Goal: Information Seeking & Learning: Learn about a topic

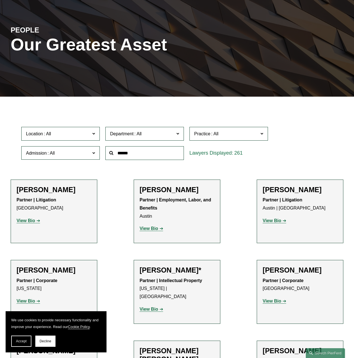
scroll to position [93, 0]
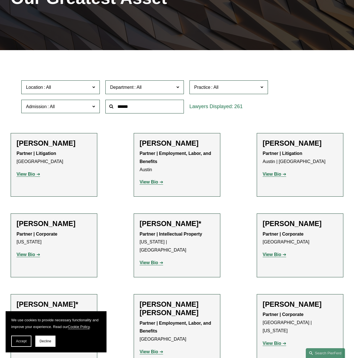
click at [75, 89] on span "Location" at bounding box center [58, 87] width 64 height 8
click at [92, 87] on span at bounding box center [93, 86] width 3 height 7
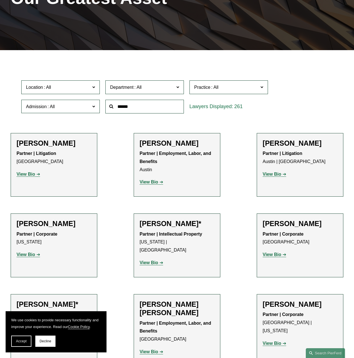
click at [136, 106] on input "text" at bounding box center [144, 107] width 78 height 14
type input "********"
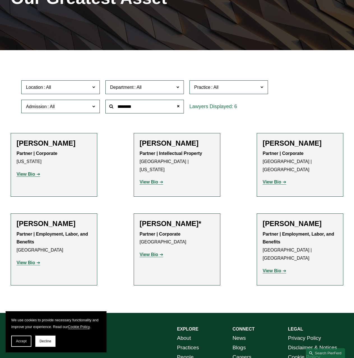
click at [261, 106] on div "6" at bounding box center [228, 107] width 78 height 14
click at [96, 91] on label "Location" at bounding box center [60, 87] width 78 height 14
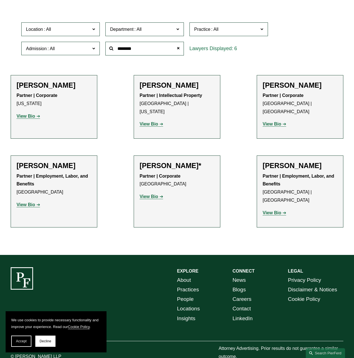
click at [156, 194] on strong "View Bio" at bounding box center [148, 196] width 18 height 5
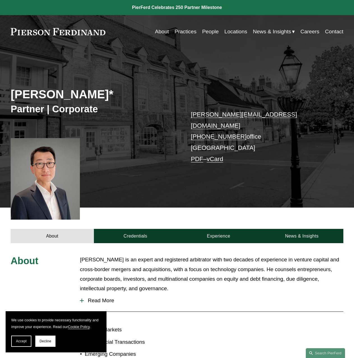
scroll to position [186, 0]
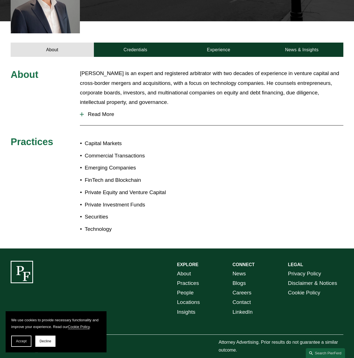
click at [113, 111] on span "Read More" at bounding box center [213, 114] width 259 height 6
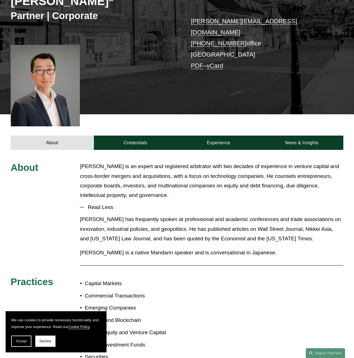
scroll to position [46, 0]
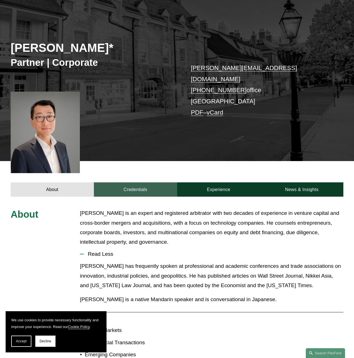
click at [144, 182] on link "Credentials" at bounding box center [135, 189] width 83 height 14
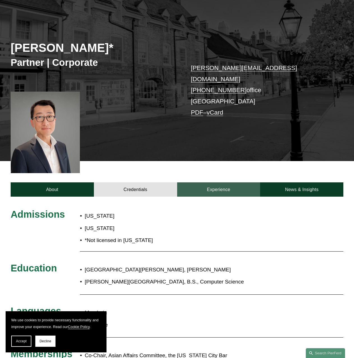
click at [203, 182] on link "Experience" at bounding box center [218, 189] width 83 height 14
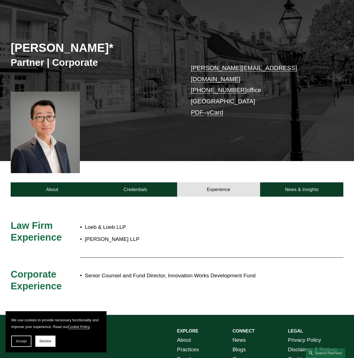
click at [156, 197] on div at bounding box center [177, 256] width 354 height 118
click at [156, 182] on link "Credentials" at bounding box center [135, 189] width 83 height 14
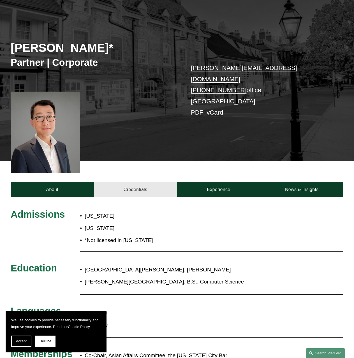
click at [156, 182] on link "Credentials" at bounding box center [135, 189] width 83 height 14
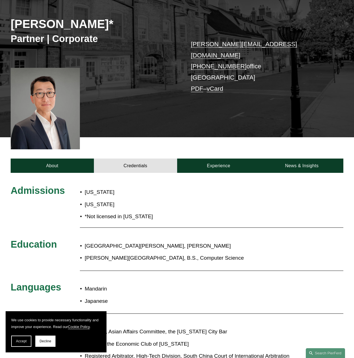
scroll to position [24, 0]
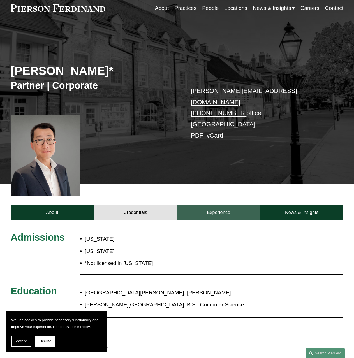
click at [225, 205] on link "Experience" at bounding box center [218, 212] width 83 height 14
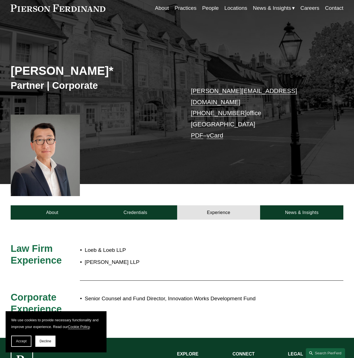
click at [282, 195] on div "About Credentials Experience News & Insights" at bounding box center [177, 202] width 354 height 36
click at [41, 209] on link "About" at bounding box center [52, 212] width 83 height 14
